Goal: Information Seeking & Learning: Learn about a topic

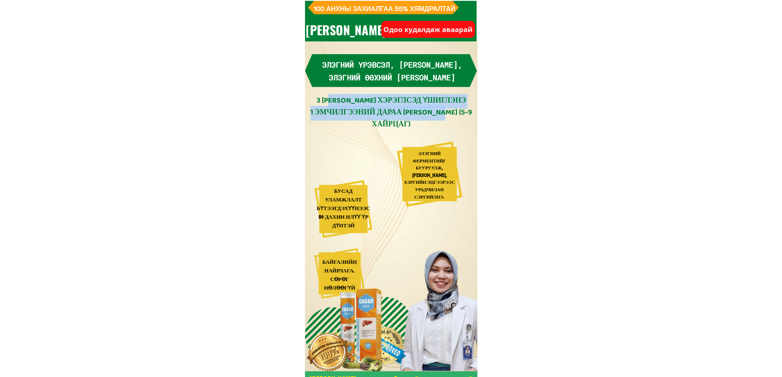
drag, startPoint x: 379, startPoint y: 104, endPoint x: 456, endPoint y: 119, distance: 78.2
click at [456, 119] on div "3 ДОЛООН ХОНОГ ХЭРЭГЛСЭД ҮШИГЛЭНЭ 1 ЭМЧИЛГЭЭНИЙ ДАРАА ЭРҮҮЛ МЭНДИЙГ СЭРГЭЭНЭ (5…" at bounding box center [391, 113] width 166 height 35
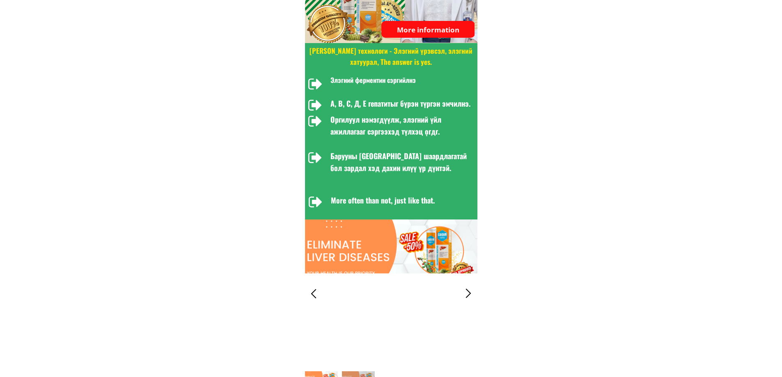
scroll to position [615, 0]
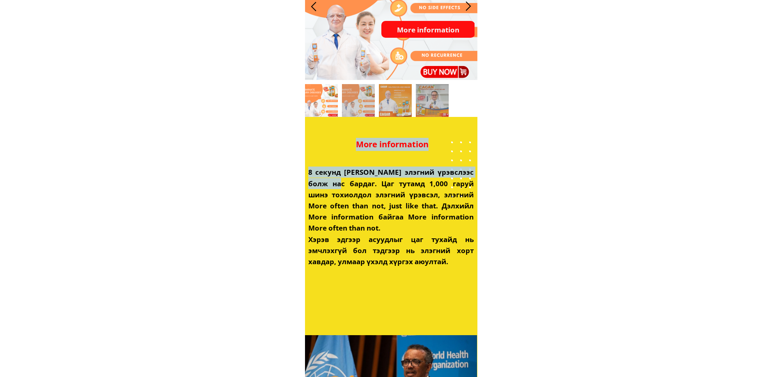
drag, startPoint x: 338, startPoint y: 181, endPoint x: 528, endPoint y: 293, distance: 220.6
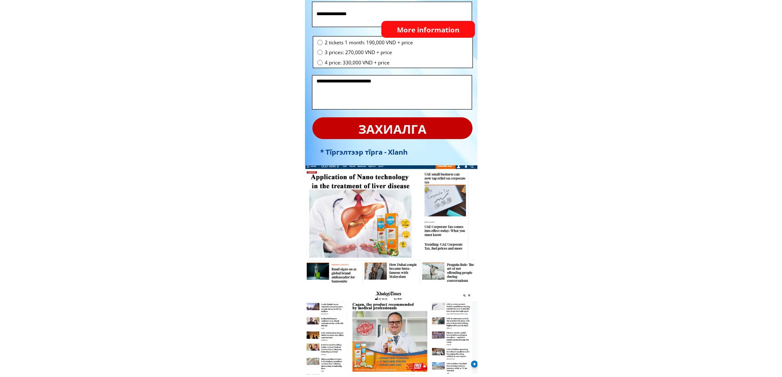
scroll to position [2913, 0]
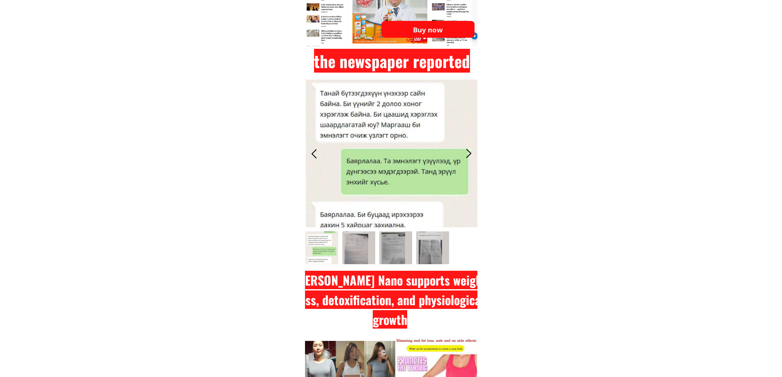
drag, startPoint x: 359, startPoint y: 119, endPoint x: 432, endPoint y: 135, distance: 74.8
click at [432, 135] on div at bounding box center [391, 154] width 172 height 148
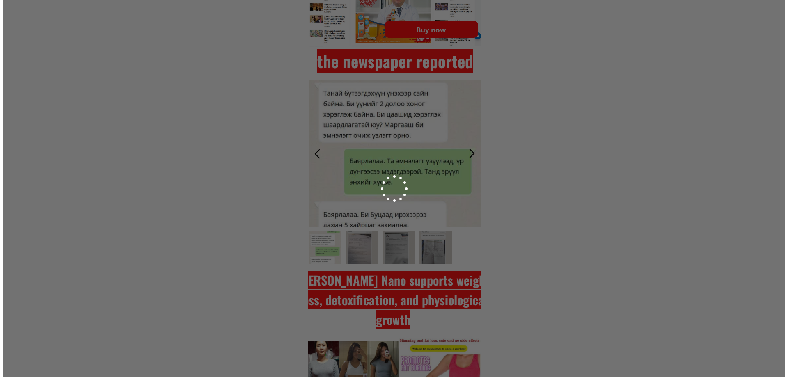
scroll to position [0, 0]
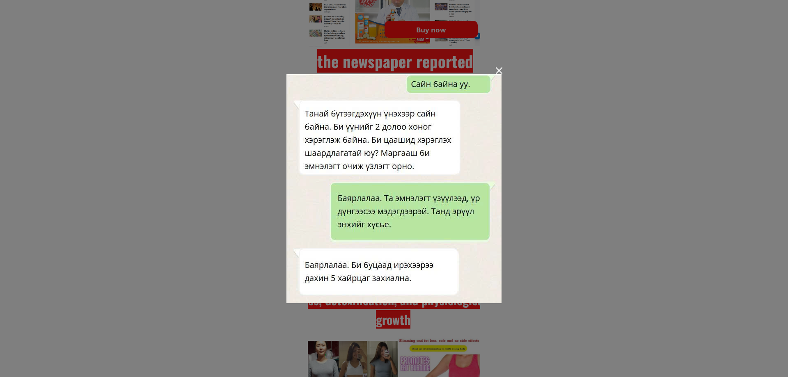
click at [499, 71] on div at bounding box center [499, 70] width 7 height 7
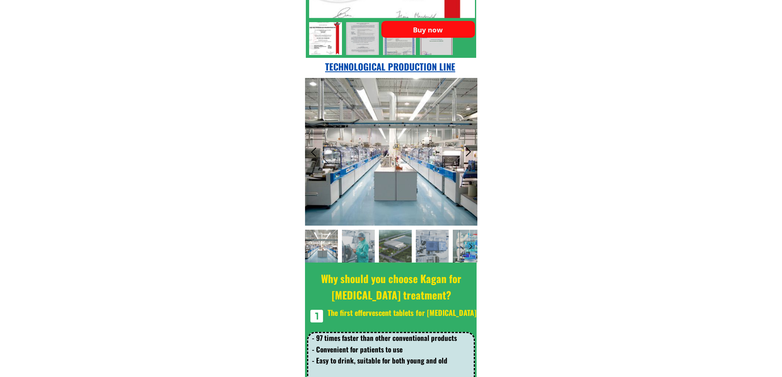
scroll to position [5005, 0]
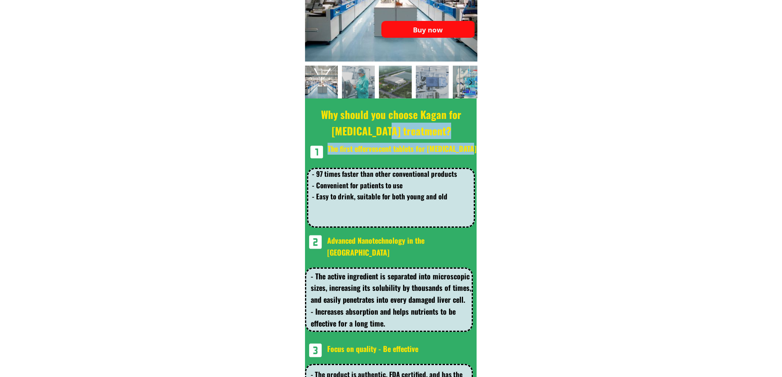
drag, startPoint x: 377, startPoint y: 130, endPoint x: 489, endPoint y: 165, distance: 117.3
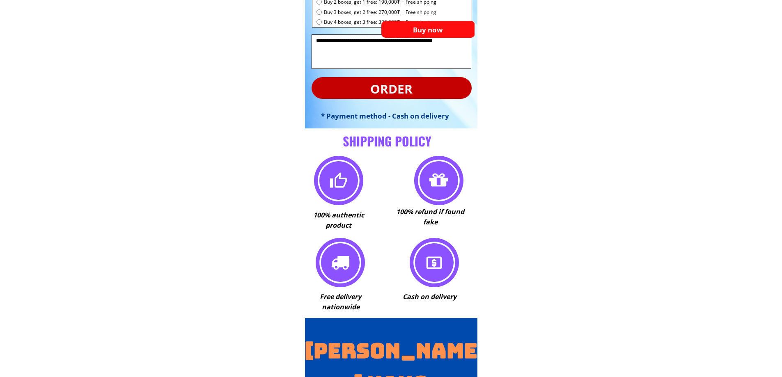
scroll to position [5984, 0]
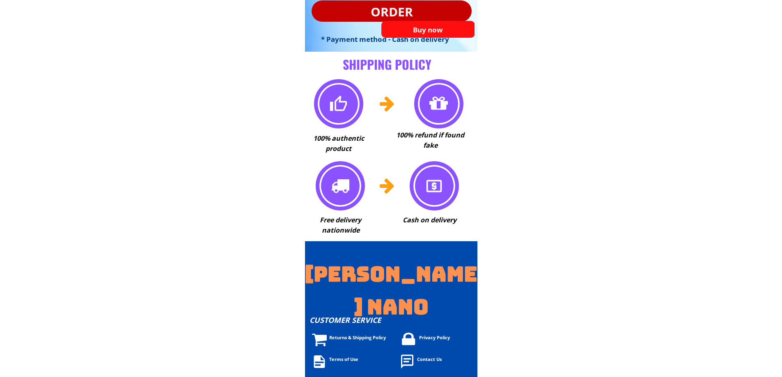
click at [337, 335] on div "Returns & Shipping Policy" at bounding box center [425, 337] width 192 height 7
click at [346, 357] on div "Terms of Use" at bounding box center [425, 359] width 192 height 7
click at [425, 357] on div "Contact Us" at bounding box center [513, 359] width 192 height 7
click at [436, 339] on div "Privacy Policy" at bounding box center [515, 337] width 192 height 7
